Goal: Download file/media

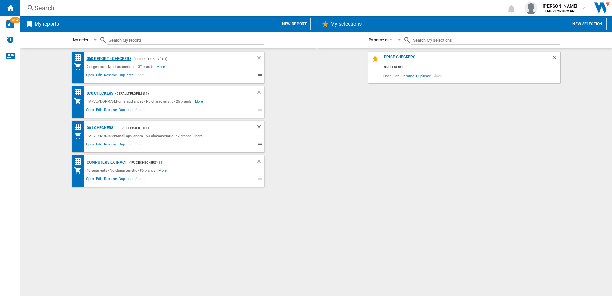
click at [121, 60] on div "060 report - Checkers" at bounding box center [108, 59] width 46 height 8
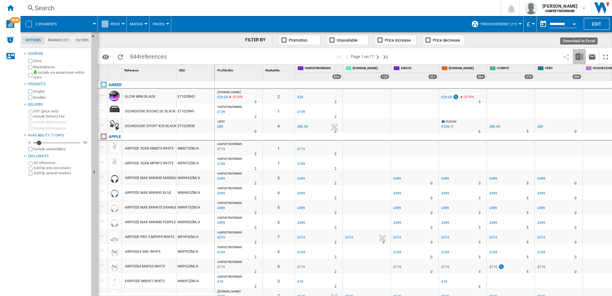
click at [578, 53] on img "Download in Excel" at bounding box center [579, 57] width 8 height 8
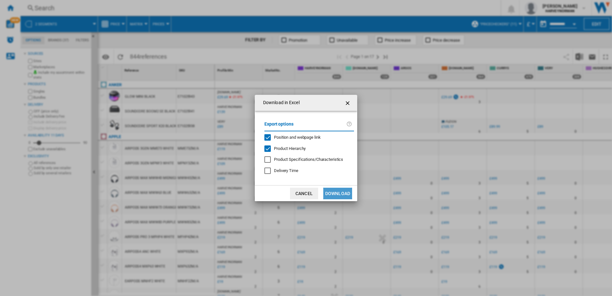
click at [344, 194] on button "Download" at bounding box center [337, 194] width 29 height 12
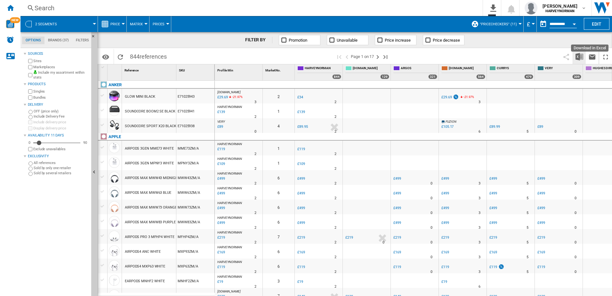
click at [578, 56] on img "Download in Excel" at bounding box center [579, 57] width 8 height 8
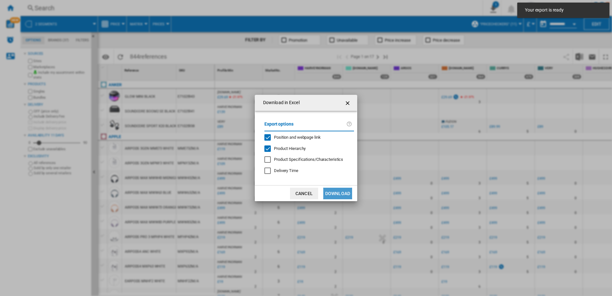
click at [342, 193] on button "Download" at bounding box center [337, 194] width 29 height 12
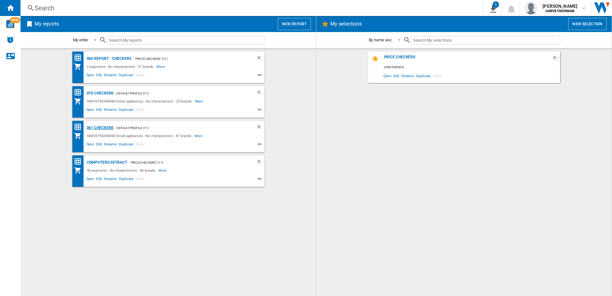
click at [104, 128] on div "061 Checkers" at bounding box center [99, 128] width 28 height 8
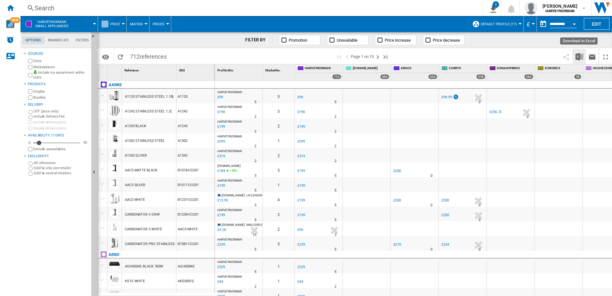
click at [576, 55] on img "Download in Excel" at bounding box center [579, 57] width 8 height 8
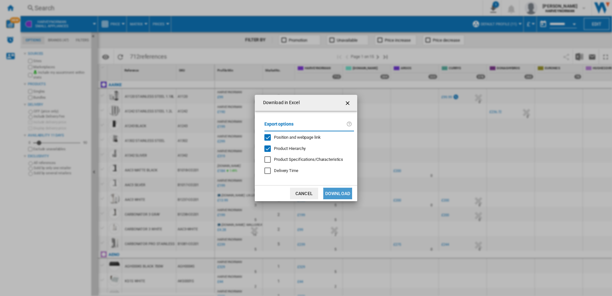
click at [333, 195] on button "Download" at bounding box center [337, 194] width 29 height 12
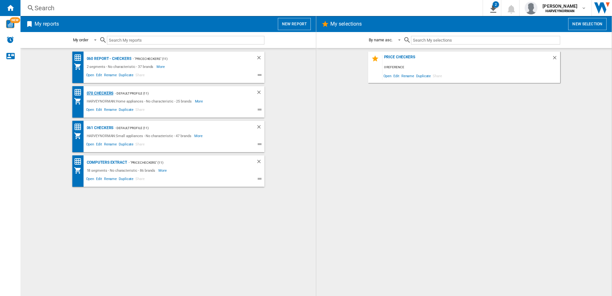
click at [100, 92] on div "070 Checkers" at bounding box center [99, 93] width 28 height 8
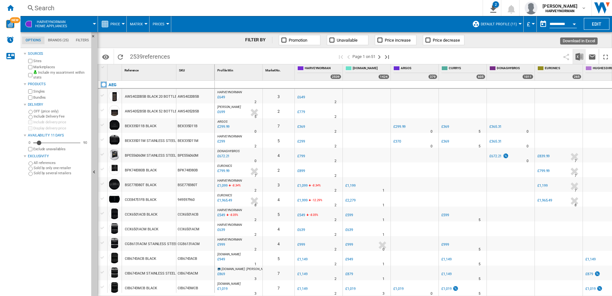
click at [574, 56] on button "Download in Excel" at bounding box center [579, 56] width 13 height 15
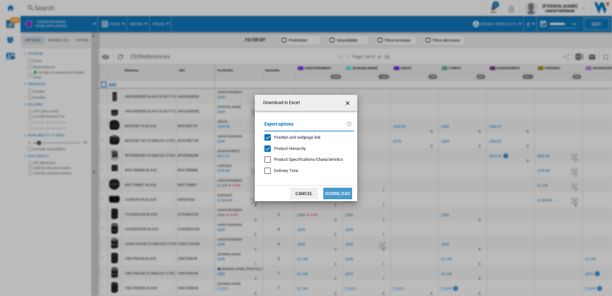
click at [333, 192] on button "Download" at bounding box center [337, 194] width 29 height 12
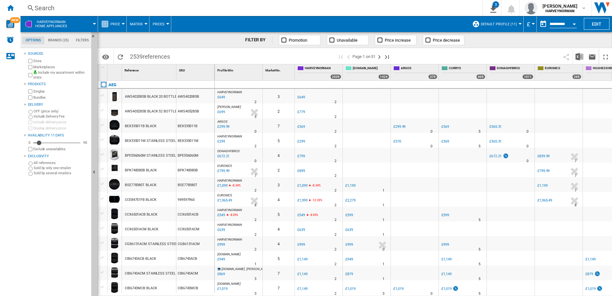
click at [367, 9] on div "Search" at bounding box center [250, 8] width 431 height 9
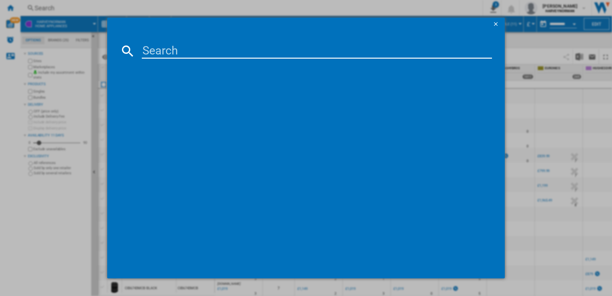
click at [499, 21] on ng-md-icon "getI18NText('BUTTONS.CLOSE_DIALOG')" at bounding box center [496, 25] width 8 height 8
